Goal: Information Seeking & Learning: Check status

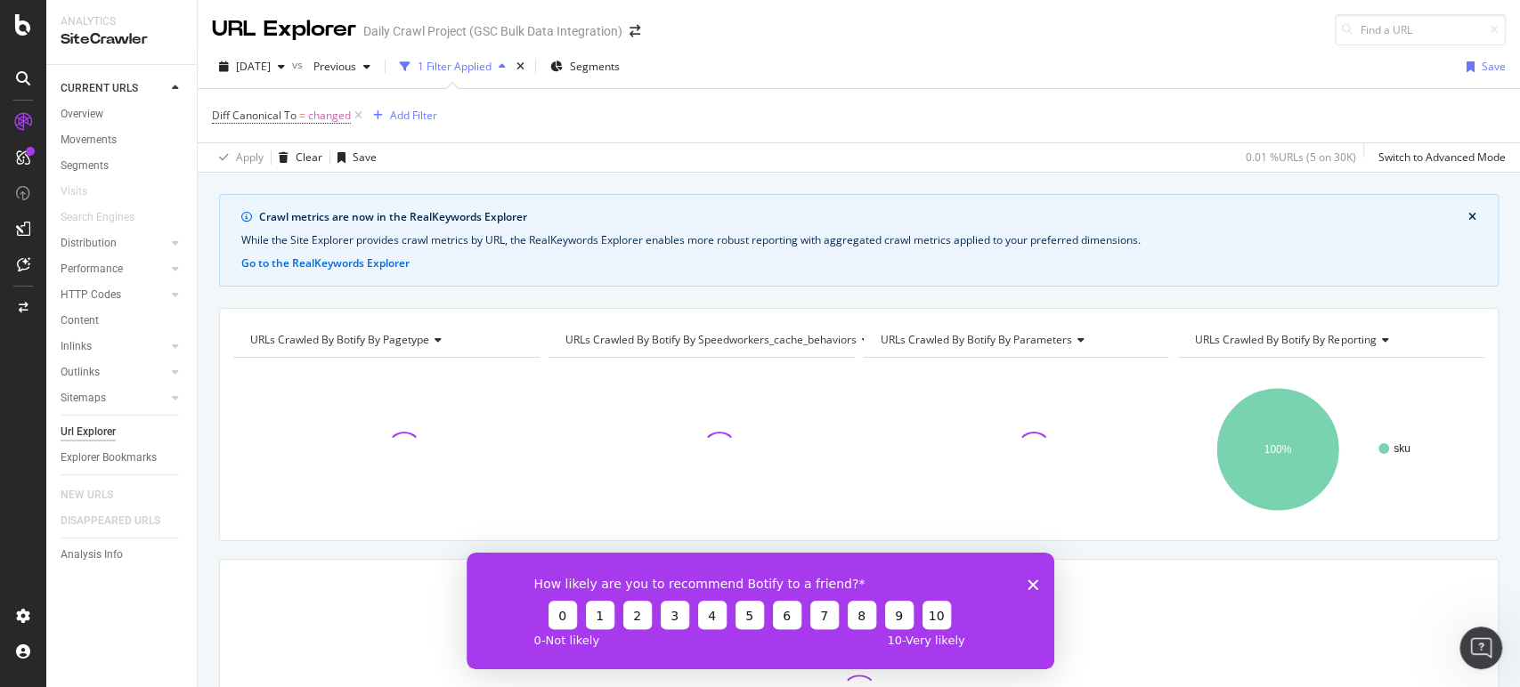
click at [1030, 586] on icon "Close survey" at bounding box center [1032, 584] width 11 height 11
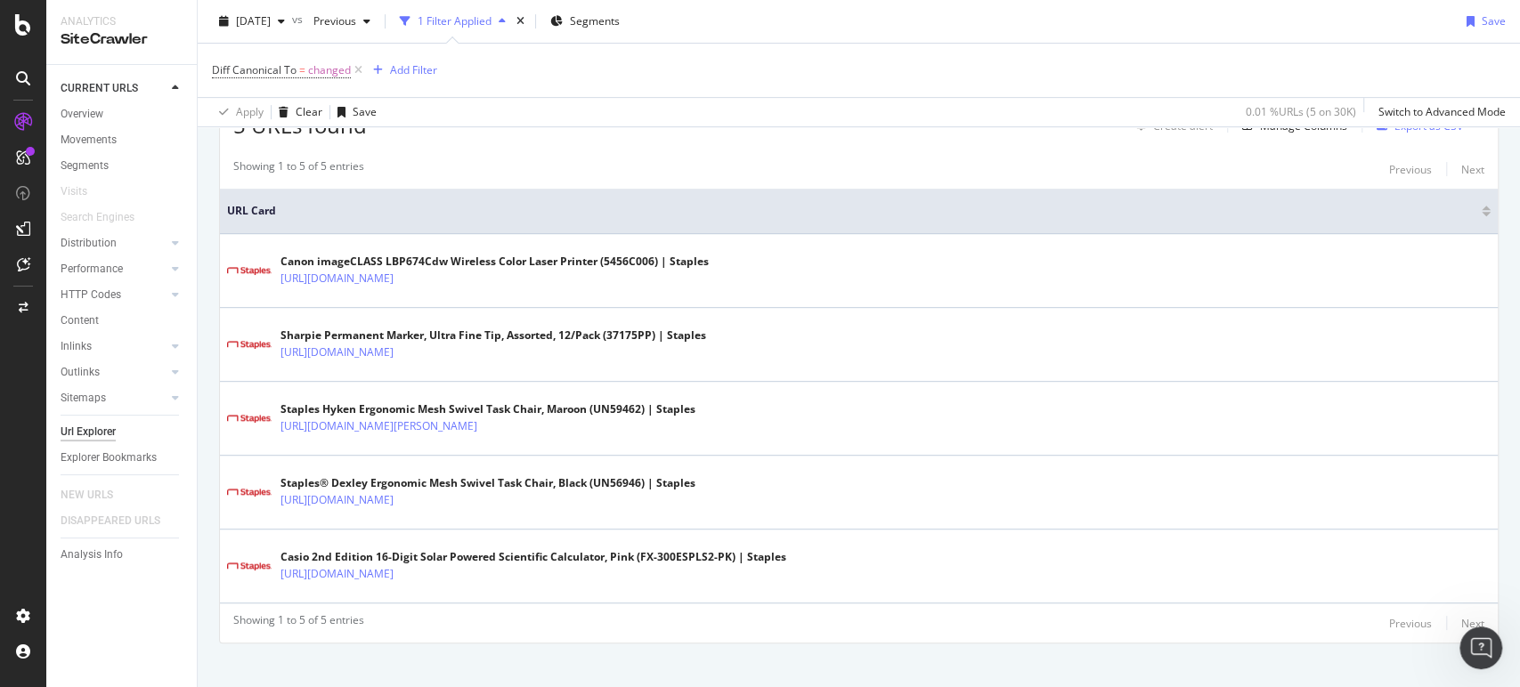
scroll to position [479, 0]
